Goal: Task Accomplishment & Management: Manage account settings

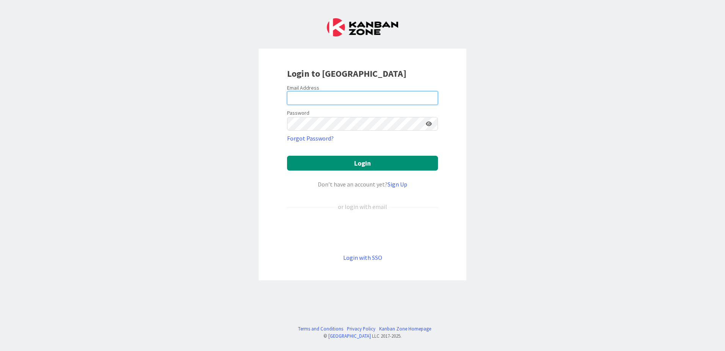
click at [338, 98] on input "email" at bounding box center [362, 98] width 151 height 14
type input "[EMAIL_ADDRESS][DOMAIN_NAME]"
click at [287, 156] on button "Login" at bounding box center [362, 163] width 151 height 15
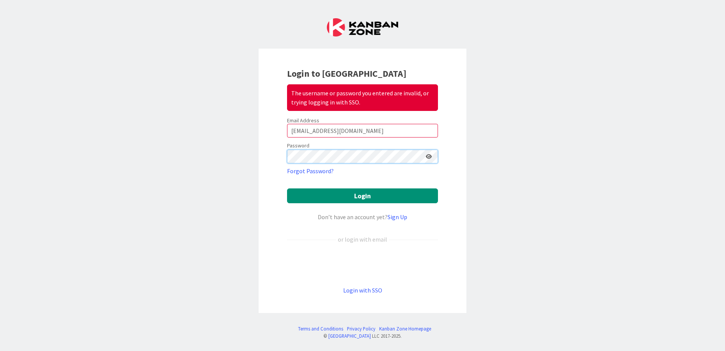
click at [287, 188] on button "Login" at bounding box center [362, 195] width 151 height 15
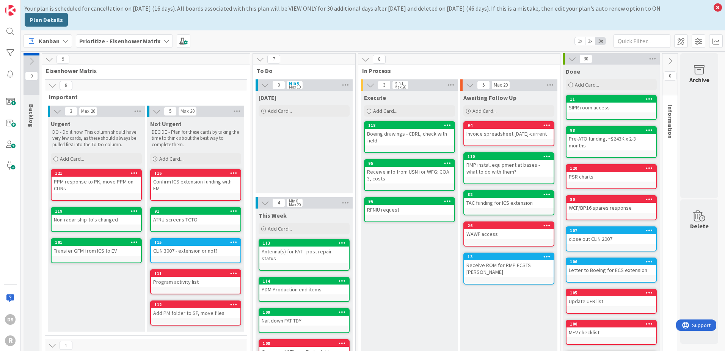
scroll to position [38, 0]
